Goal: Task Accomplishment & Management: Complete application form

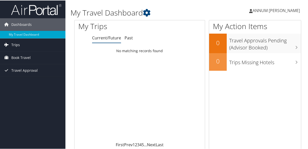
click at [33, 43] on link "Trips" at bounding box center [32, 44] width 65 height 13
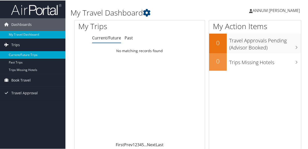
click at [36, 54] on link "Current/Future Trips" at bounding box center [32, 55] width 65 height 8
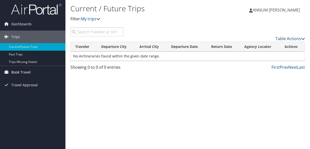
click at [30, 71] on link "Book Travel" at bounding box center [32, 72] width 65 height 13
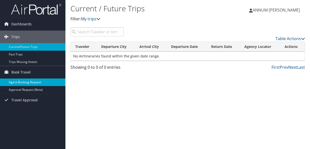
click at [32, 81] on link "Agent Booking Request" at bounding box center [32, 83] width 65 height 8
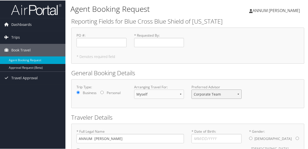
drag, startPoint x: 309, startPoint y: 65, endPoint x: 223, endPoint y: 94, distance: 91.4
click at [223, 94] on select "Corporate Team MotorCity Agent" at bounding box center [216, 93] width 50 height 9
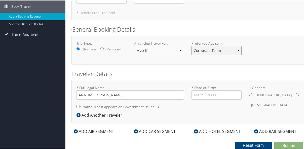
scroll to position [49, 0]
click at [209, 90] on input "* Date of Birth: Invalid Date" at bounding box center [216, 94] width 50 height 9
type input "08/18/1988"
click at [296, 93] on input "* Gender: Male Female" at bounding box center [297, 94] width 3 height 3
radio input "true"
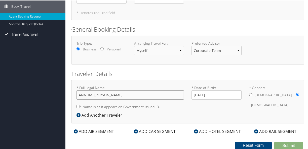
click at [95, 90] on input "ANNUM GHAYAS" at bounding box center [129, 94] width 107 height 9
type input "ANNUM AHMED GHAYAS"
click at [78, 105] on input "* Name is as it appears on Government issued ID." at bounding box center [77, 106] width 3 height 3
checkbox input "true"
drag, startPoint x: 308, startPoint y: 77, endPoint x: 175, endPoint y: 140, distance: 146.7
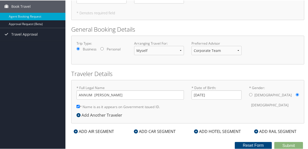
click at [175, 140] on form "Reporting Fields for Blue Cross Blue Shield of Michigan PO # : Required * Reque…" at bounding box center [187, 61] width 233 height 177
drag, startPoint x: 307, startPoint y: 76, endPoint x: 311, endPoint y: 36, distance: 40.7
drag, startPoint x: 311, startPoint y: 36, endPoint x: 307, endPoint y: 23, distance: 13.3
click at [307, 23] on div "Agent Booking Request ANNUM GHAYAS ANNUM GHAYAS My Settings Travel Agency Conta…" at bounding box center [187, 52] width 244 height 193
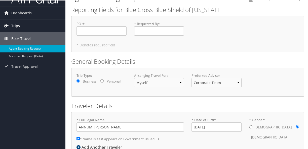
scroll to position [0, 0]
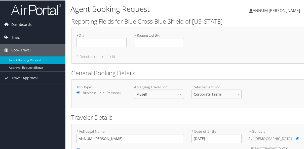
click at [308, 30] on html "Menu Dashboards ► My Travel Dashboard Trips ► Current/Future Trips Past Trips T…" at bounding box center [155, 74] width 310 height 149
click at [35, 38] on link "Trips" at bounding box center [32, 37] width 65 height 13
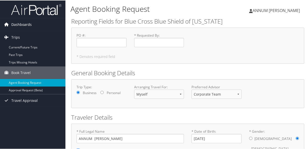
click at [30, 25] on span "Dashboards" at bounding box center [21, 24] width 20 height 13
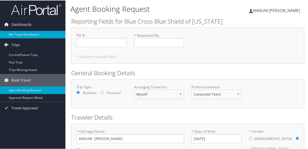
click at [30, 33] on link "My Travel Dashboard" at bounding box center [32, 34] width 65 height 8
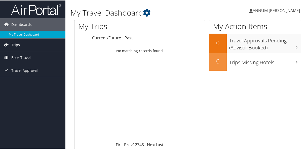
click at [28, 59] on span "Book Travel" at bounding box center [20, 57] width 19 height 13
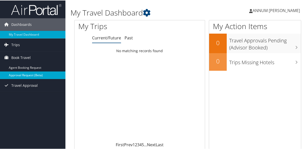
click at [28, 72] on link "Approval Request (Beta)" at bounding box center [32, 75] width 65 height 8
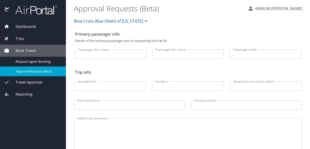
click at [32, 27] on span "Dashboards" at bounding box center [22, 27] width 27 height 6
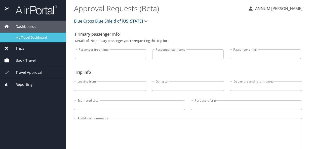
click at [30, 39] on span "My Travel Dashboard" at bounding box center [38, 37] width 44 height 5
